Goal: Information Seeking & Learning: Check status

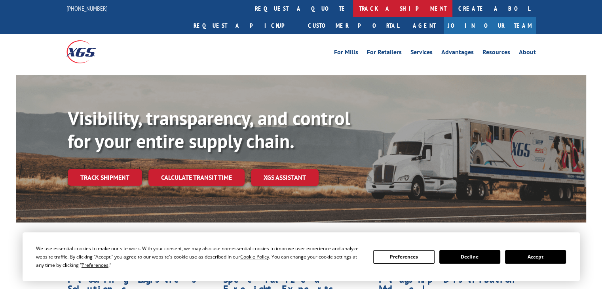
click at [353, 10] on link "track a shipment" at bounding box center [402, 8] width 99 height 17
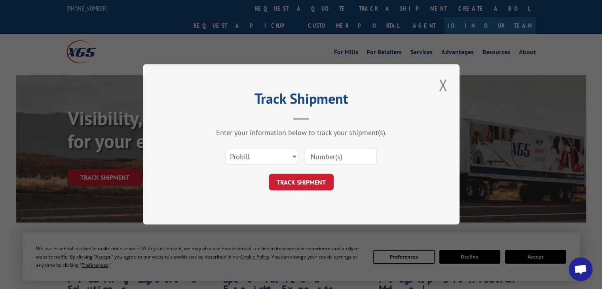
click at [319, 157] on input at bounding box center [340, 157] width 73 height 17
type input "15340384"
click button "TRACK SHIPMENT" at bounding box center [301, 182] width 65 height 17
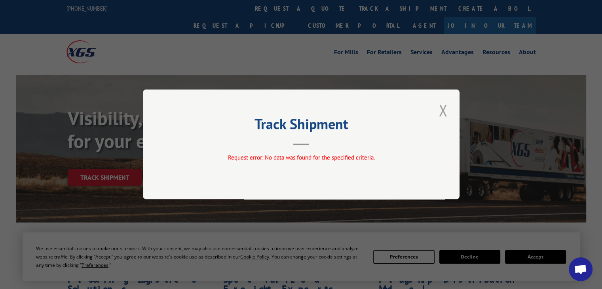
click at [445, 108] on button "Close modal" at bounding box center [442, 110] width 13 height 22
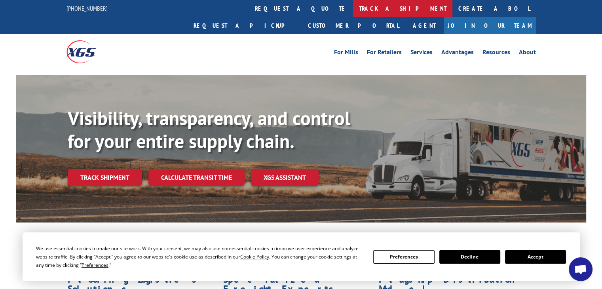
click at [353, 4] on link "track a shipment" at bounding box center [402, 8] width 99 height 17
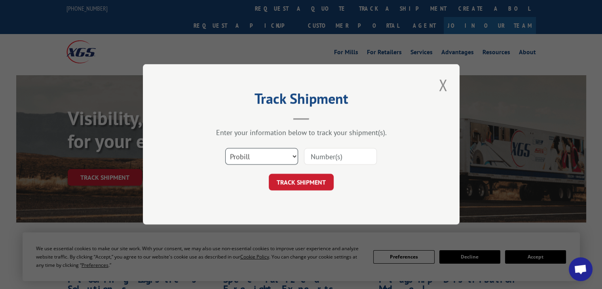
click at [272, 161] on select "Select category... Probill BOL PO" at bounding box center [261, 157] width 73 height 17
select select "po"
click at [225, 149] on select "Select category... Probill BOL PO" at bounding box center [261, 157] width 73 height 17
click at [314, 150] on input at bounding box center [340, 157] width 73 height 17
type input "44525361"
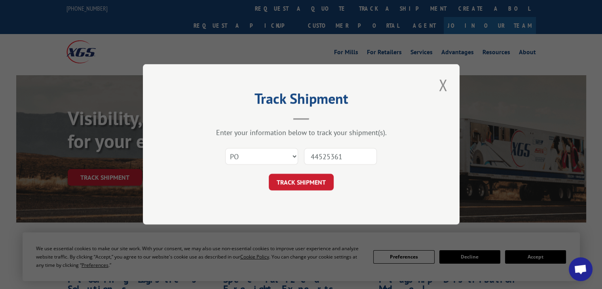
click button "TRACK SHIPMENT" at bounding box center [301, 182] width 65 height 17
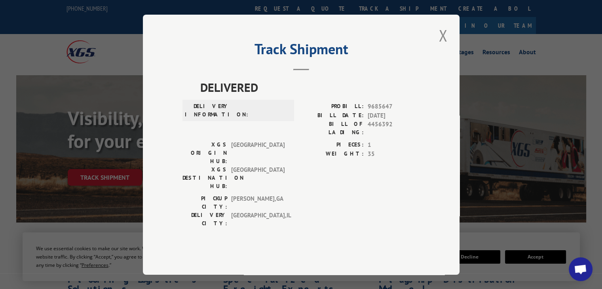
click at [444, 46] on button "Close modal" at bounding box center [442, 36] width 13 height 22
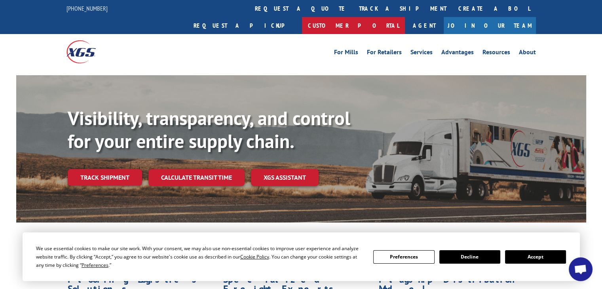
click at [405, 17] on link "Customer Portal" at bounding box center [353, 25] width 103 height 17
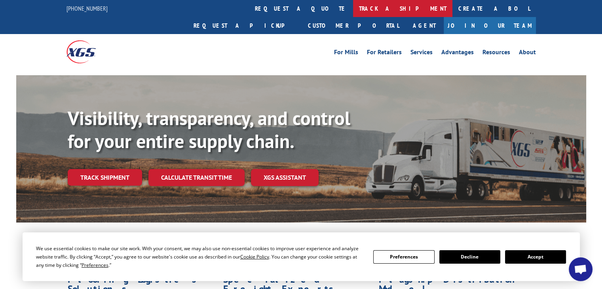
click at [353, 6] on link "track a shipment" at bounding box center [402, 8] width 99 height 17
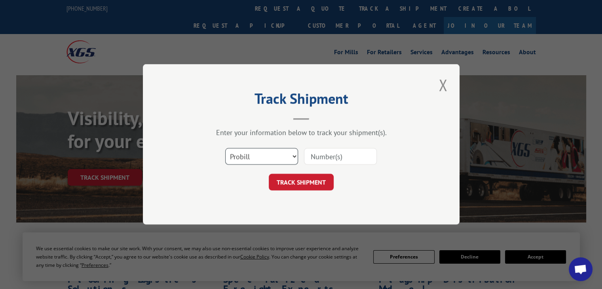
drag, startPoint x: 277, startPoint y: 157, endPoint x: 272, endPoint y: 162, distance: 7.3
click at [277, 157] on select "Select category... Probill BOL PO" at bounding box center [261, 157] width 73 height 17
select select "po"
click at [225, 149] on select "Select category... Probill BOL PO" at bounding box center [261, 157] width 73 height 17
click at [318, 158] on input at bounding box center [340, 157] width 73 height 17
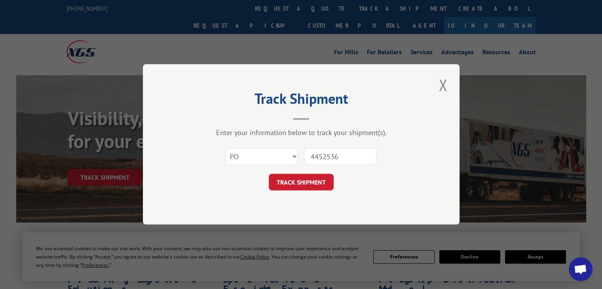
type input "44525361"
click button "TRACK SHIPMENT" at bounding box center [301, 182] width 65 height 17
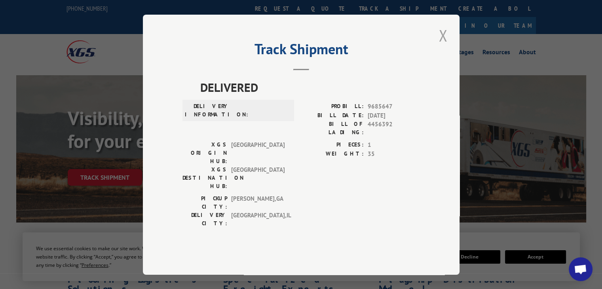
click at [442, 44] on button "Close modal" at bounding box center [442, 36] width 13 height 22
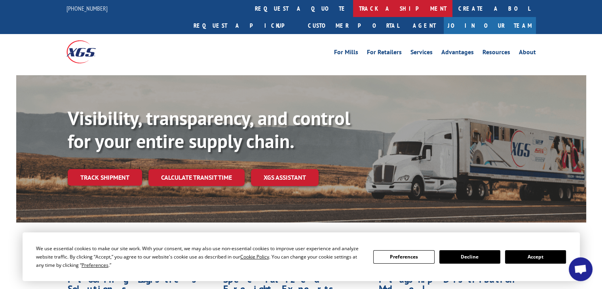
click at [353, 10] on link "track a shipment" at bounding box center [402, 8] width 99 height 17
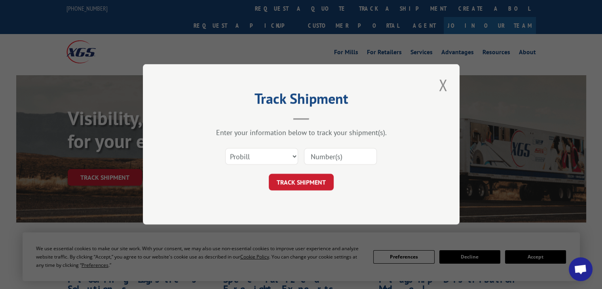
paste input "15340382"
type input "15340382"
click at [307, 183] on button "TRACK SHIPMENT" at bounding box center [301, 182] width 65 height 17
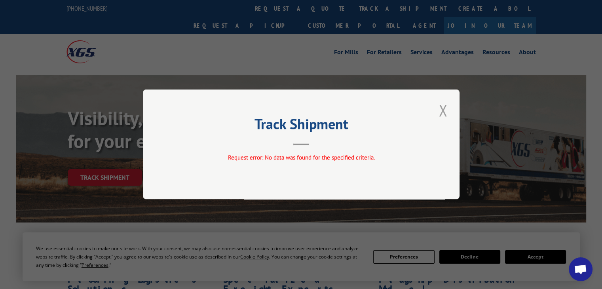
click at [440, 110] on button "Close modal" at bounding box center [442, 110] width 13 height 22
